Goal: Find specific page/section

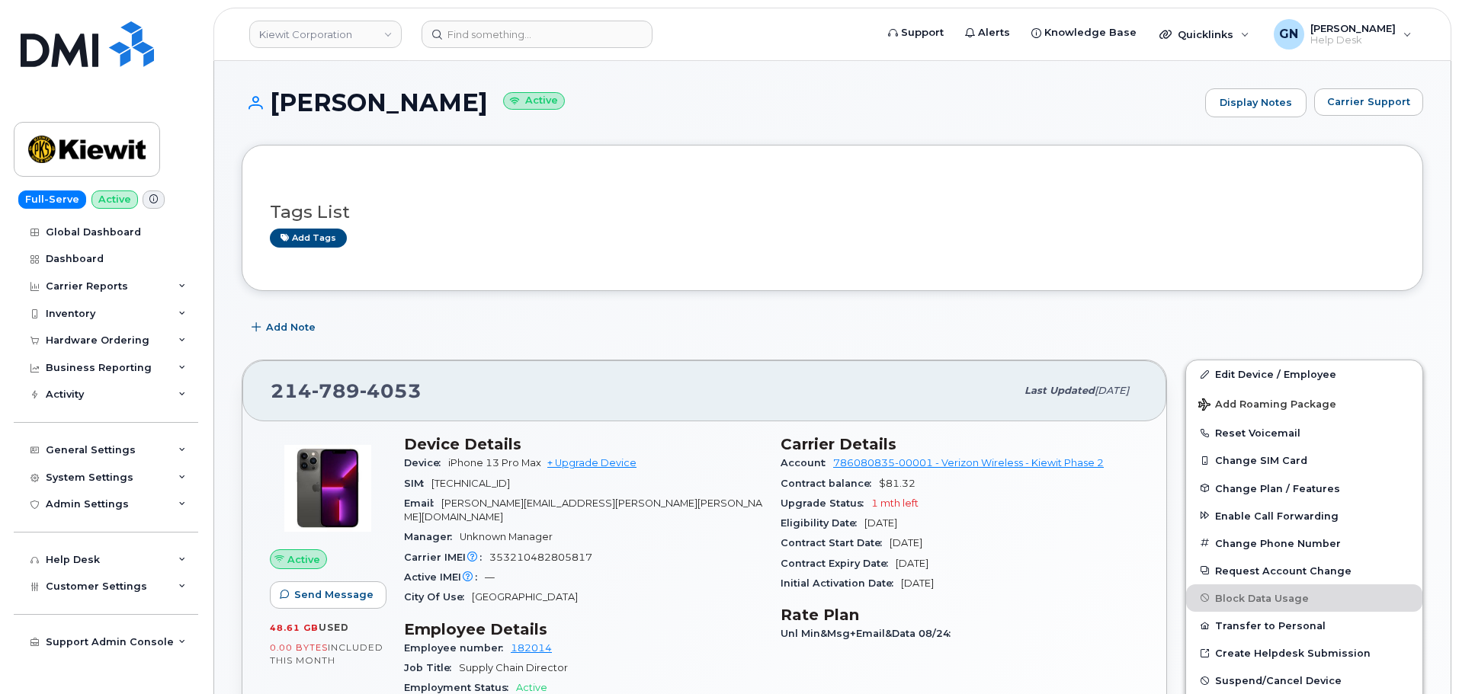
scroll to position [152, 0]
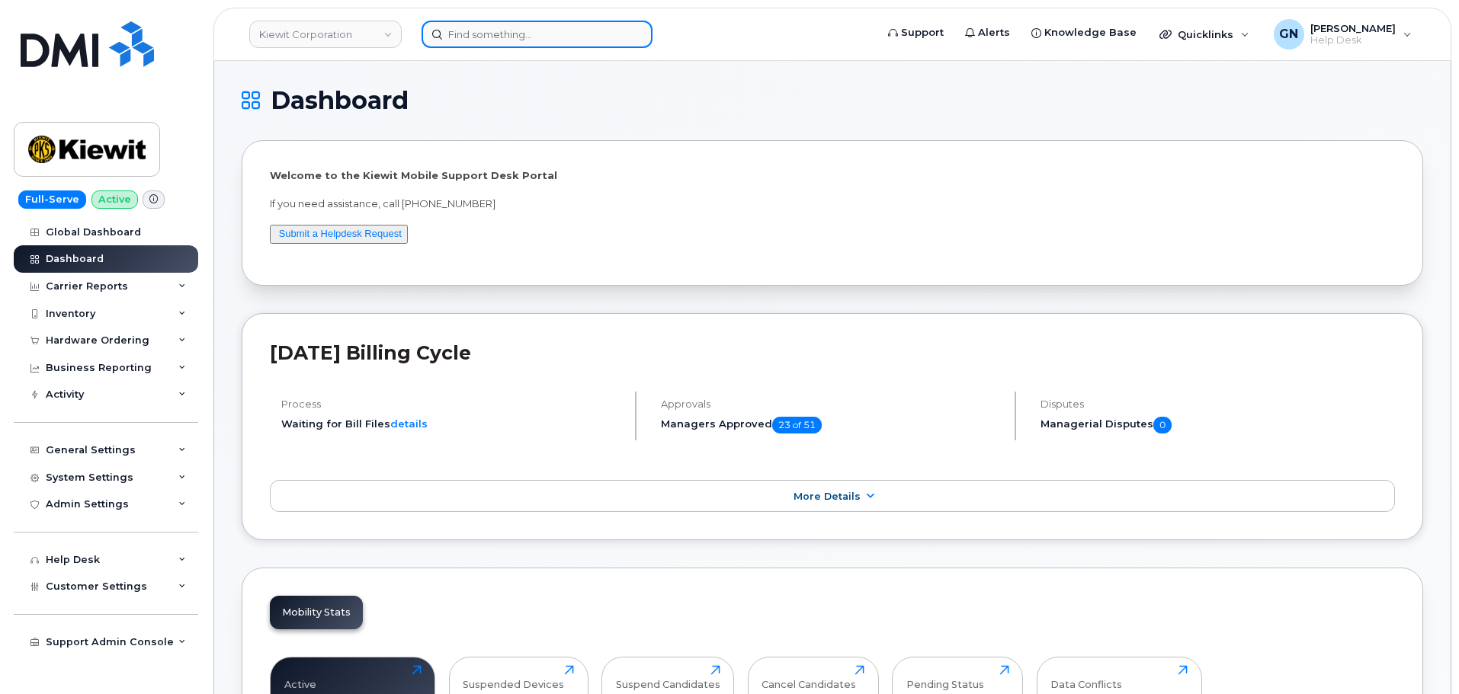
click at [443, 42] on input at bounding box center [536, 34] width 231 height 27
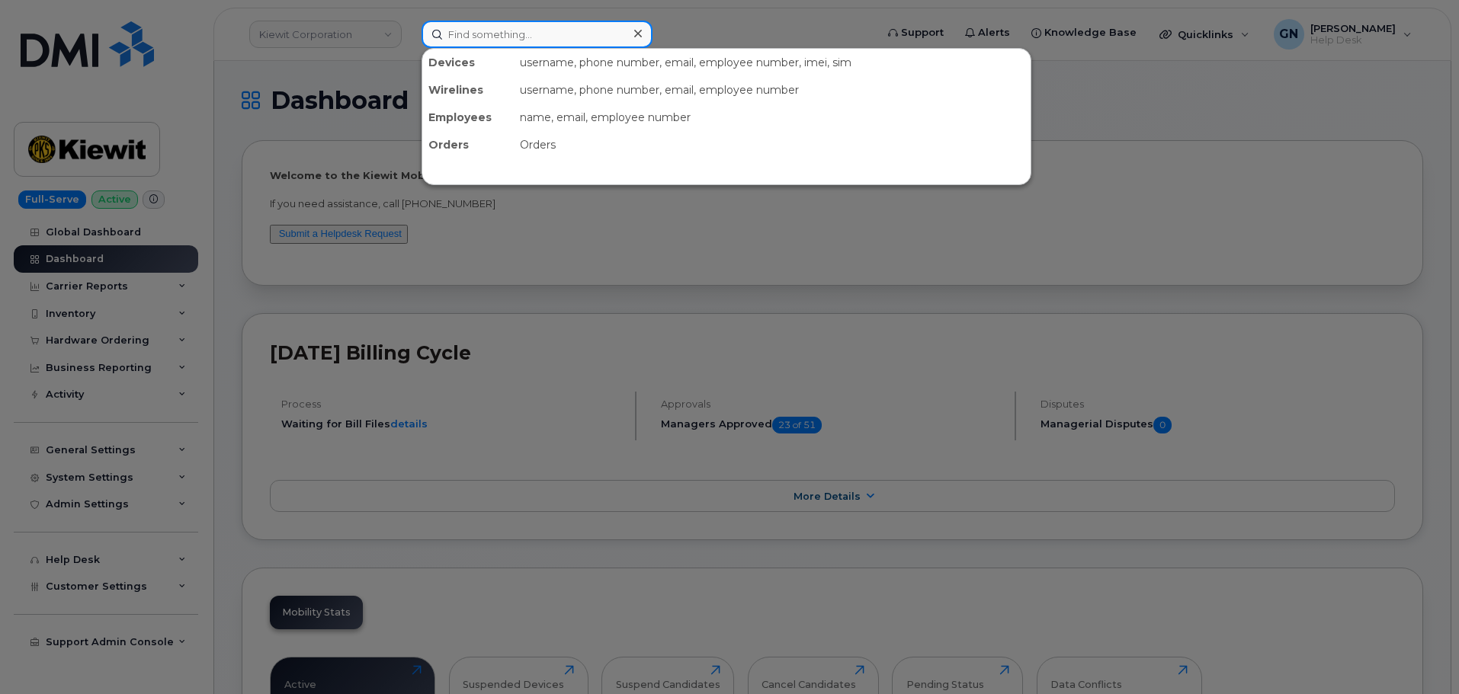
paste input "9412928486"
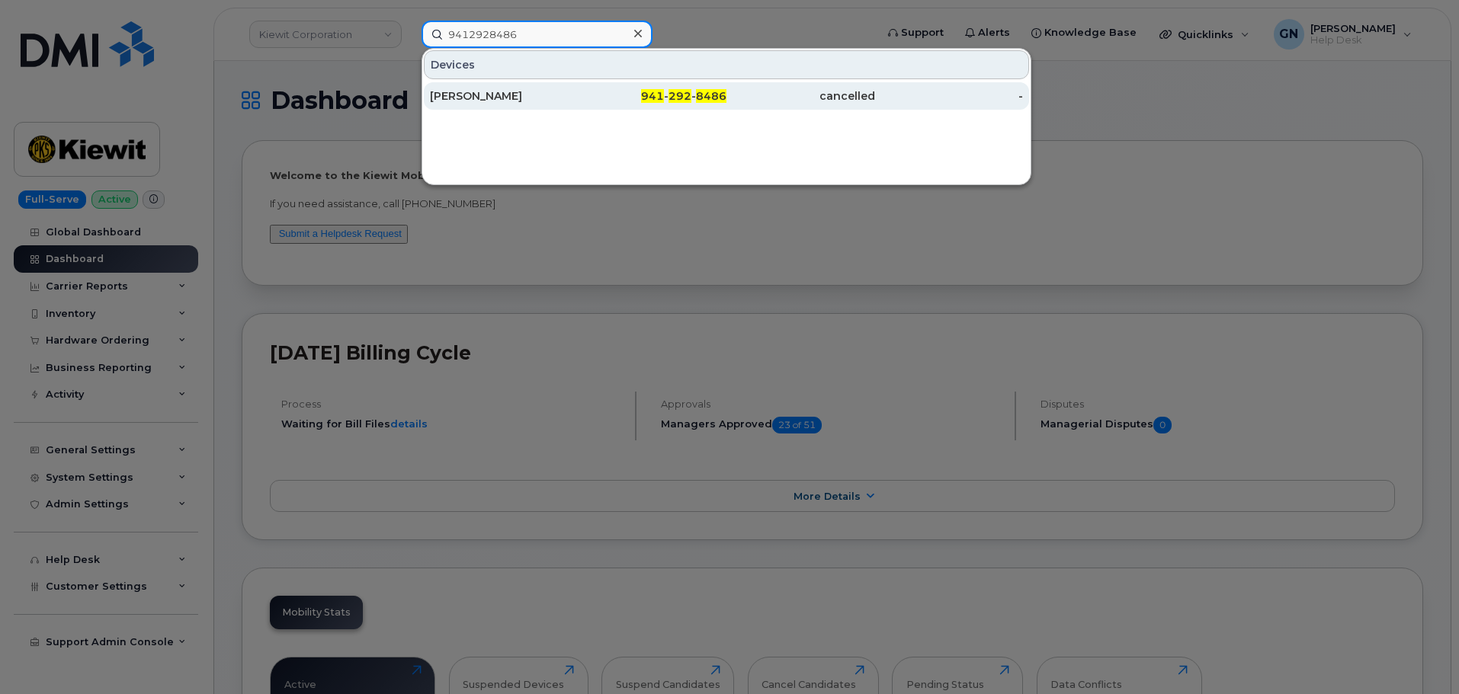
type input "9412928486"
click at [554, 101] on div "Greg Vogt" at bounding box center [504, 95] width 149 height 15
